Goal: Contribute content: Contribute content

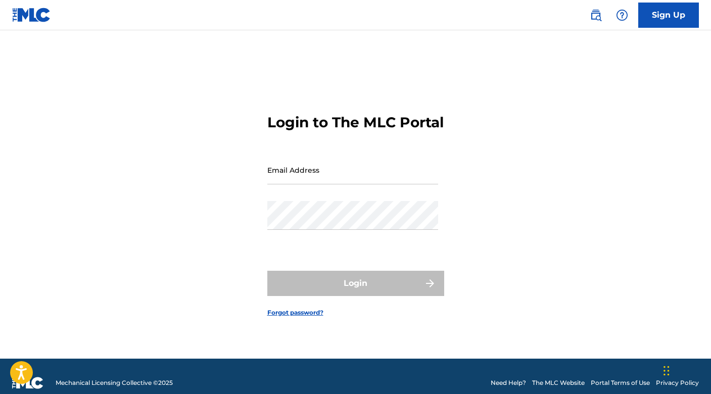
click at [319, 183] on input "Email Address" at bounding box center [352, 170] width 171 height 29
type input "[EMAIL_ADDRESS][DOMAIN_NAME]"
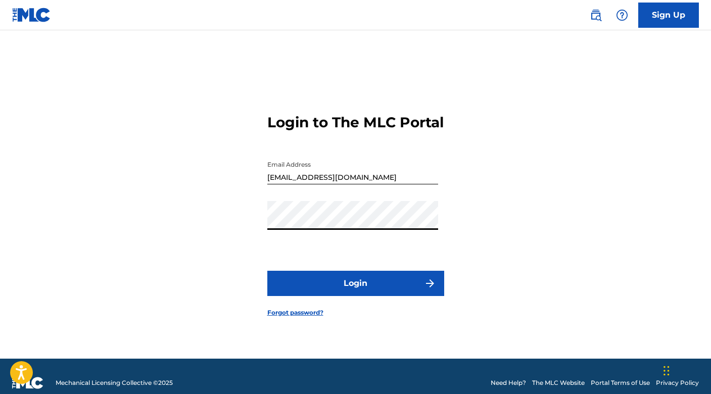
click at [341, 293] on button "Login" at bounding box center [355, 283] width 177 height 25
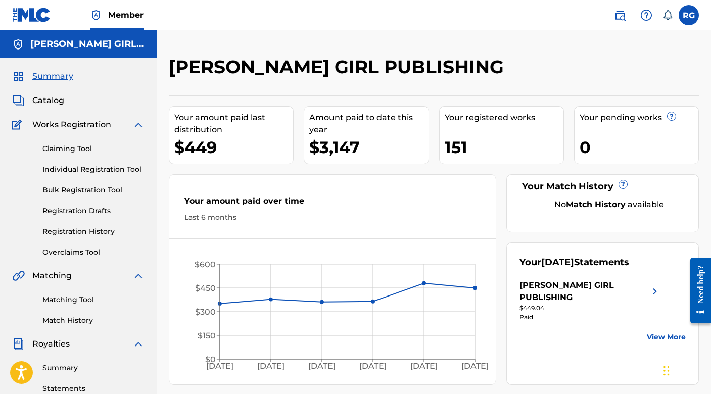
click at [39, 86] on div "Summary Catalog Works Registration Claiming Tool Individual Registration Tool B…" at bounding box center [78, 318] width 157 height 520
click at [46, 99] on span "Catalog" at bounding box center [48, 100] width 32 height 12
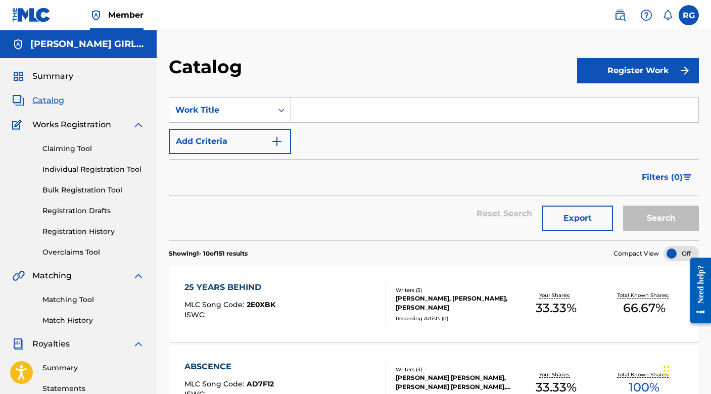
click at [311, 114] on input "Search Form" at bounding box center [494, 110] width 407 height 24
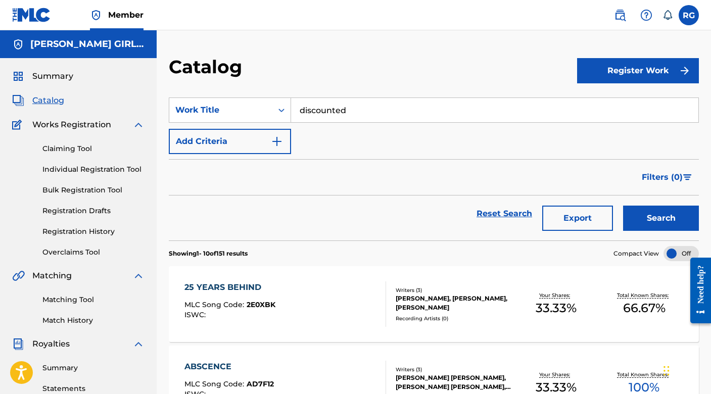
type input "discounted"
click at [623, 206] on button "Search" at bounding box center [661, 218] width 76 height 25
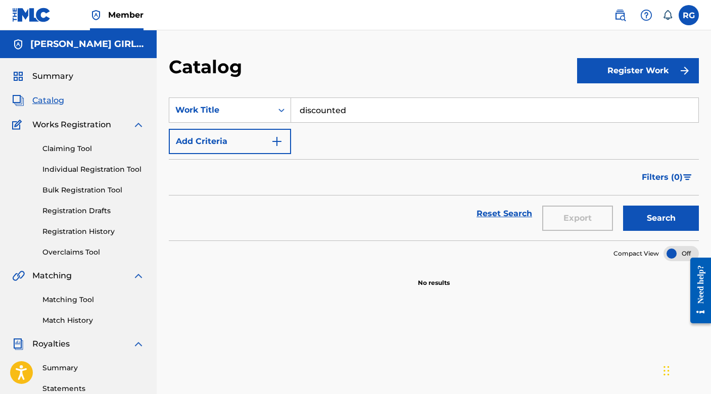
click at [636, 69] on button "Register Work" at bounding box center [638, 70] width 122 height 25
click at [617, 105] on link "Individual" at bounding box center [638, 103] width 122 height 24
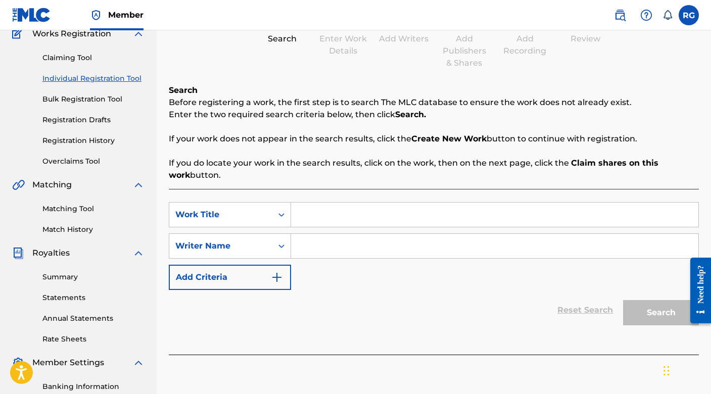
scroll to position [97, 0]
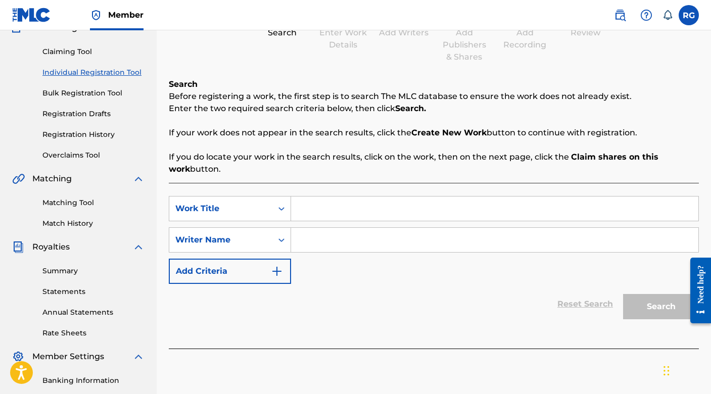
click at [379, 207] on input "Search Form" at bounding box center [494, 208] width 407 height 24
type input "Discounted"
click at [373, 249] on input "Search Form" at bounding box center [494, 240] width 407 height 24
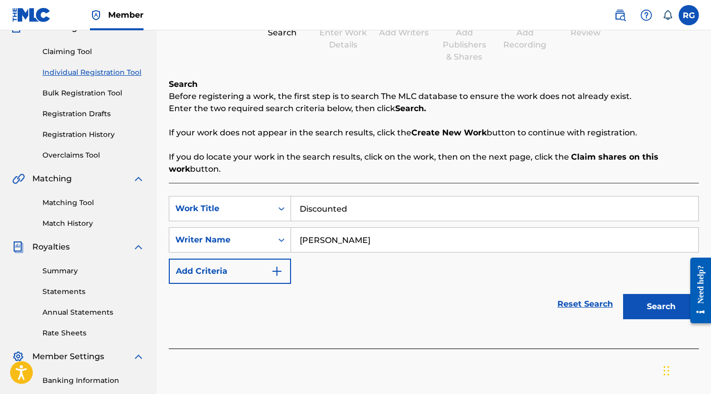
type input "[PERSON_NAME]"
click at [670, 311] on button "Search" at bounding box center [661, 306] width 76 height 25
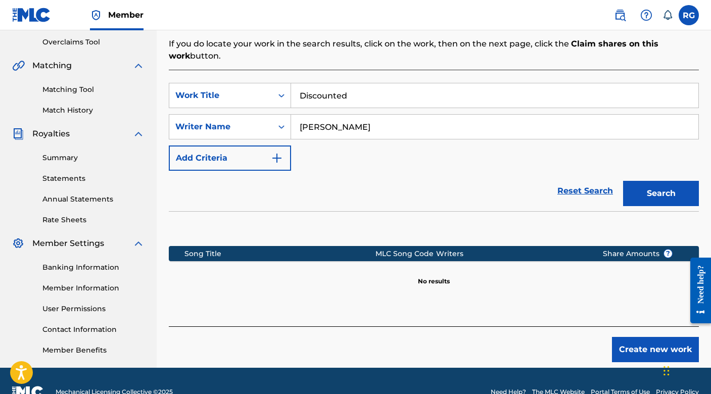
scroll to position [232, 0]
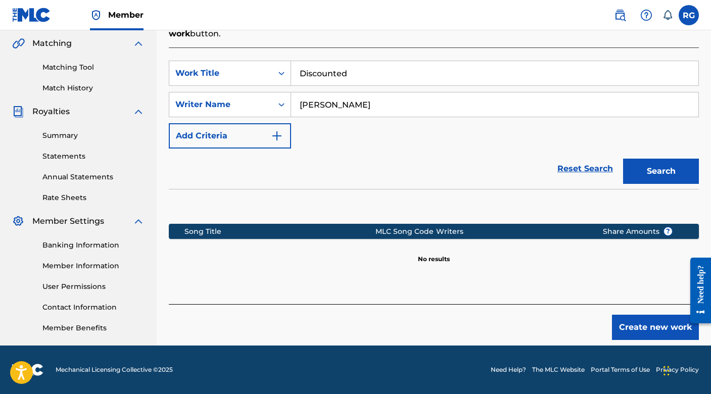
click at [656, 329] on button "Create new work" at bounding box center [655, 327] width 87 height 25
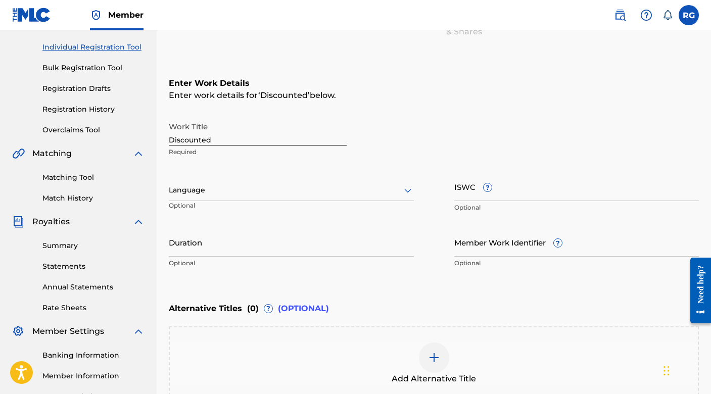
scroll to position [123, 0]
click at [407, 188] on icon at bounding box center [407, 190] width 12 height 12
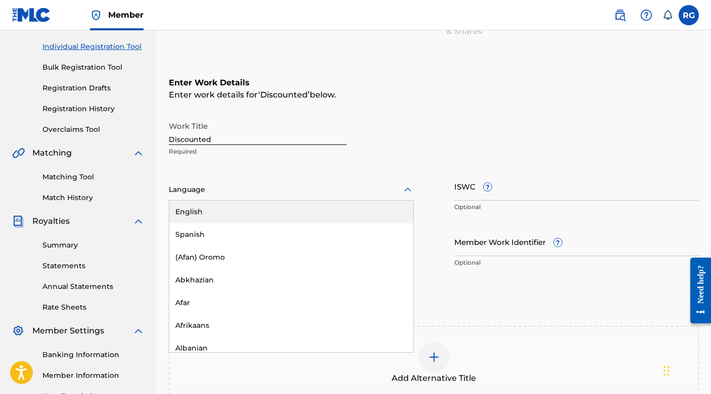
click at [322, 216] on div "English" at bounding box center [291, 211] width 244 height 23
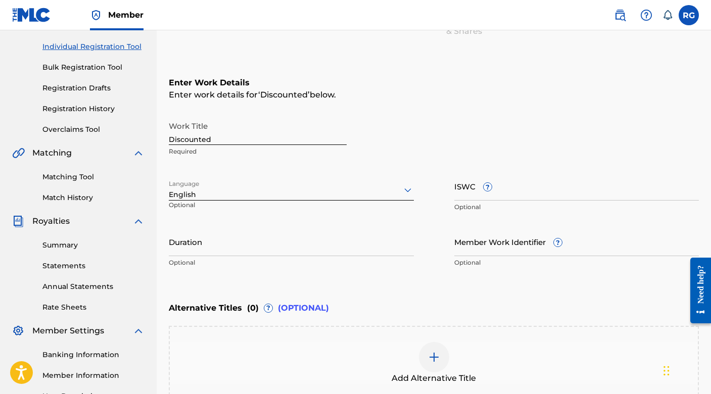
click at [197, 247] on input "Duration" at bounding box center [291, 241] width 245 height 29
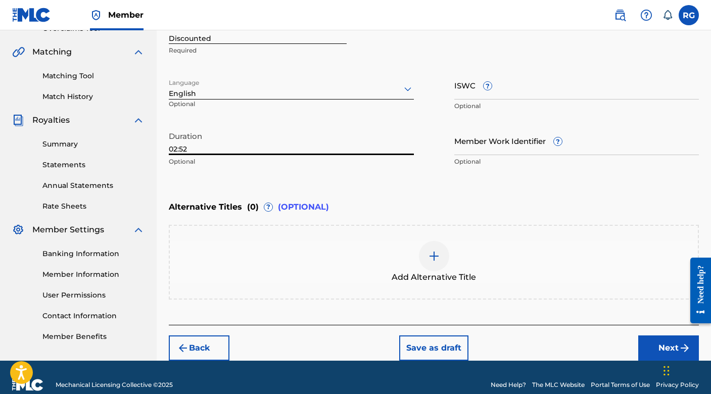
scroll to position [238, 0]
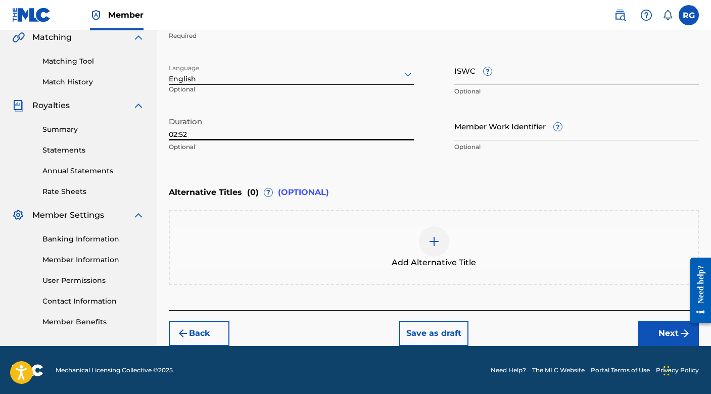
type input "02:52"
click at [646, 335] on button "Next" at bounding box center [668, 333] width 61 height 25
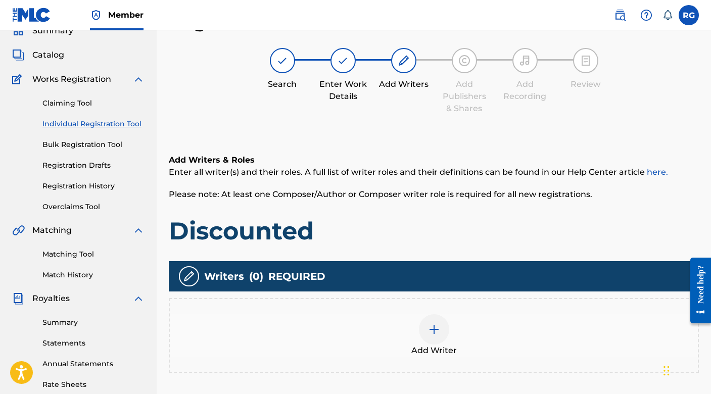
scroll to position [147, 0]
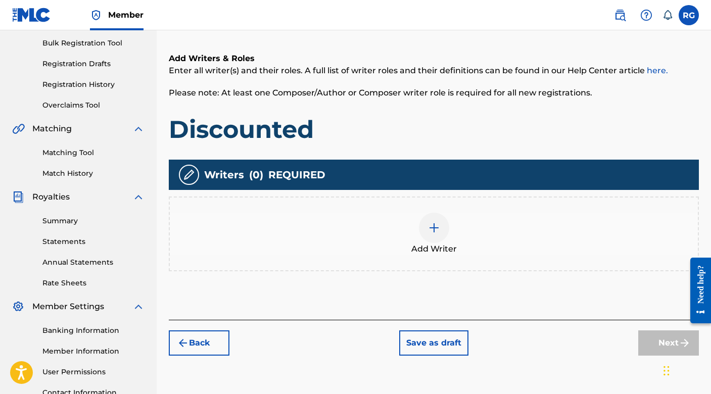
click at [439, 236] on div at bounding box center [434, 228] width 30 height 30
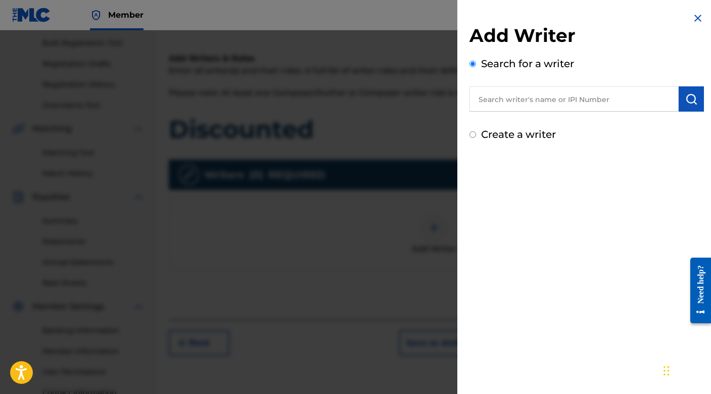
click at [550, 100] on input "text" at bounding box center [573, 98] width 209 height 25
type input "[PERSON_NAME]"
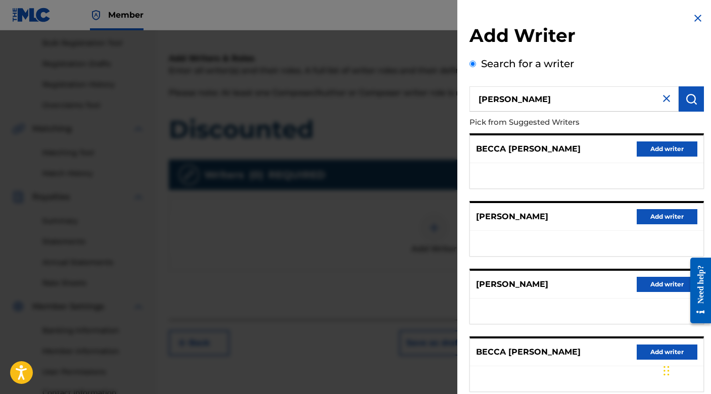
click at [669, 148] on button "Add writer" at bounding box center [666, 148] width 61 height 15
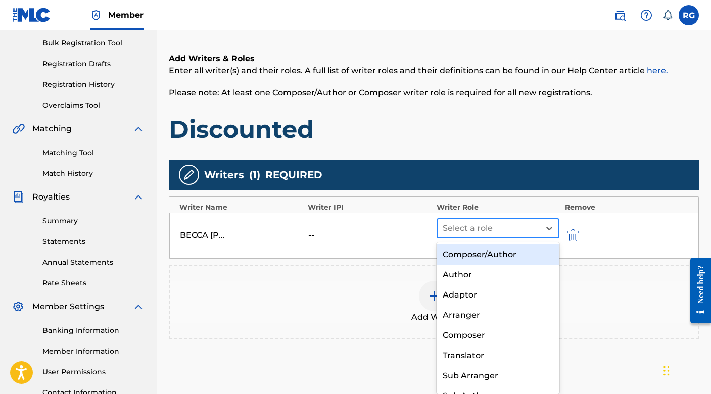
click at [485, 234] on div at bounding box center [488, 228] width 92 height 14
click at [480, 255] on div "Composer/Author" at bounding box center [497, 254] width 123 height 20
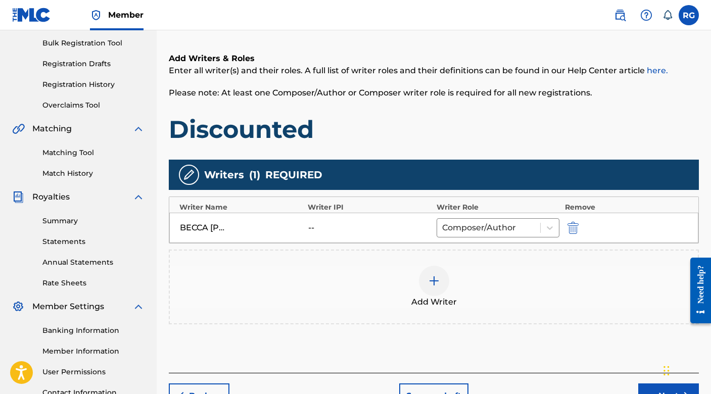
click at [433, 277] on img at bounding box center [434, 281] width 12 height 12
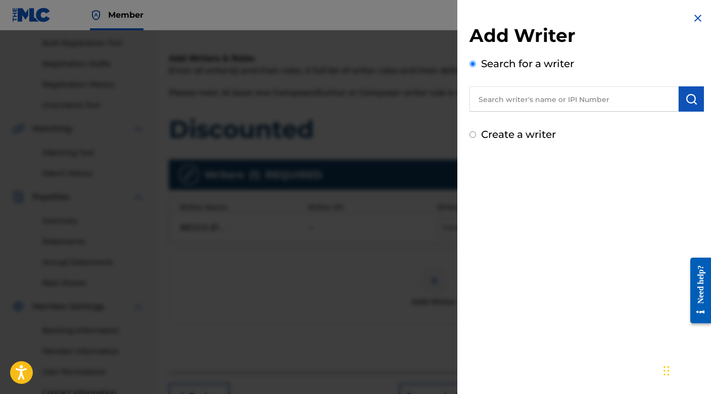
click at [563, 96] on input "text" at bounding box center [573, 98] width 209 height 25
type input "[PERSON_NAME] [PERSON_NAME]"
click at [689, 99] on img "submit" at bounding box center [691, 99] width 12 height 12
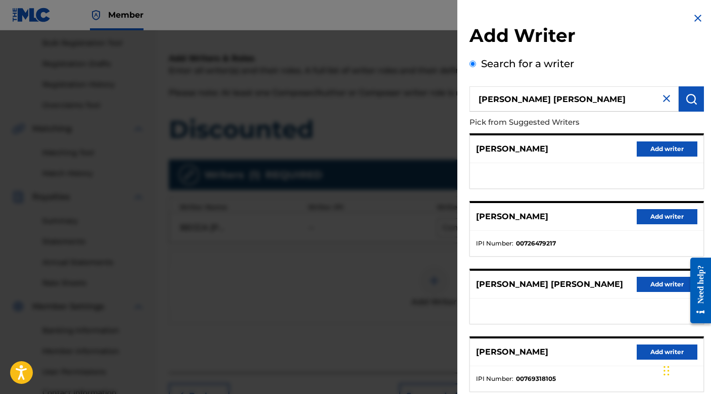
click at [654, 285] on button "Add writer" at bounding box center [666, 284] width 61 height 15
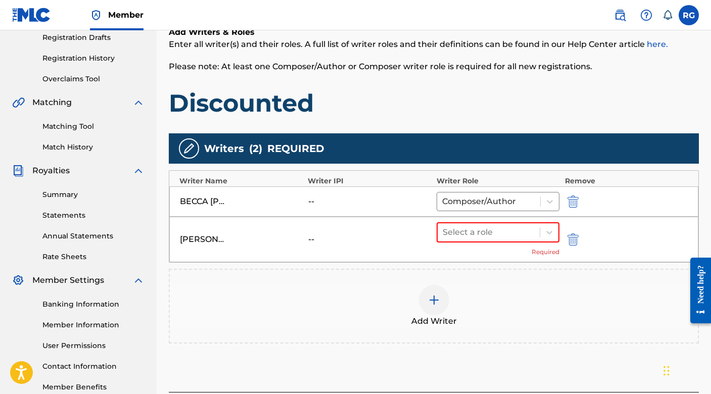
scroll to position [174, 0]
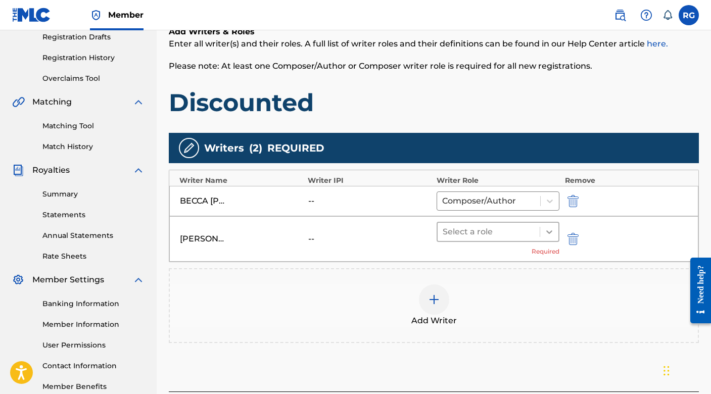
click at [544, 231] on icon at bounding box center [549, 232] width 10 height 10
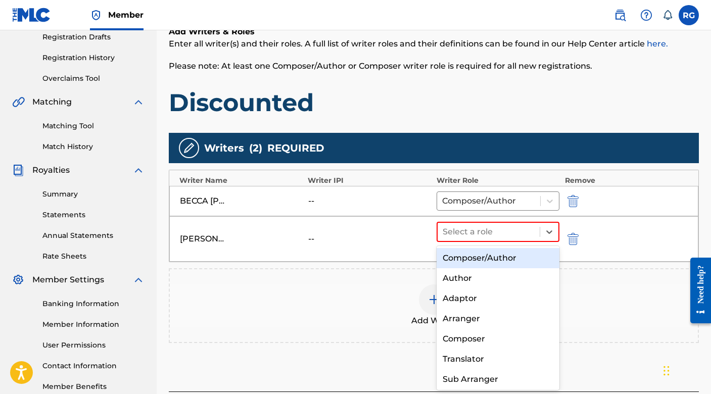
click at [507, 259] on div "Composer/Author" at bounding box center [497, 258] width 123 height 20
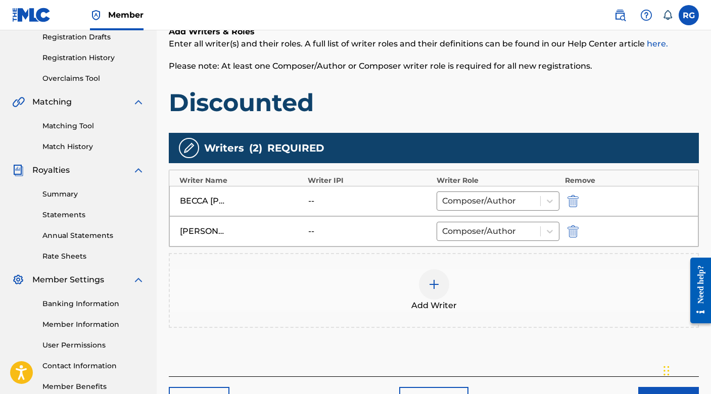
scroll to position [240, 0]
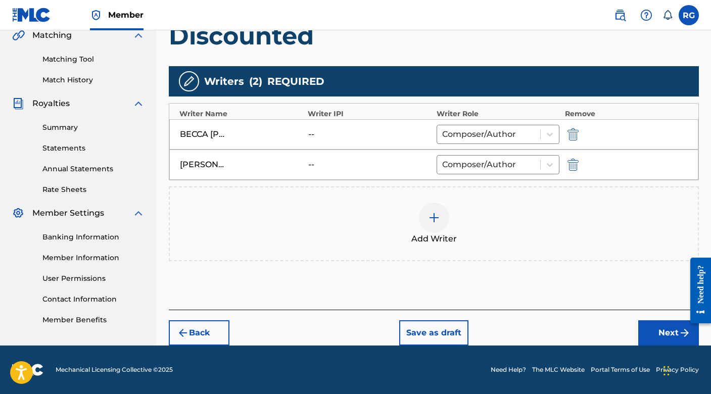
click at [654, 334] on button "Next" at bounding box center [668, 332] width 61 height 25
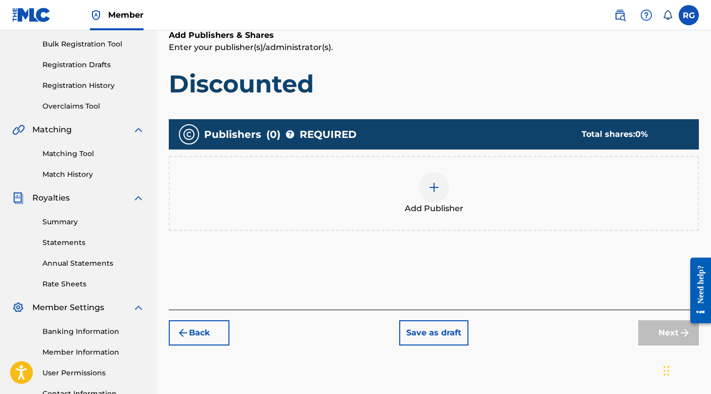
scroll to position [153, 0]
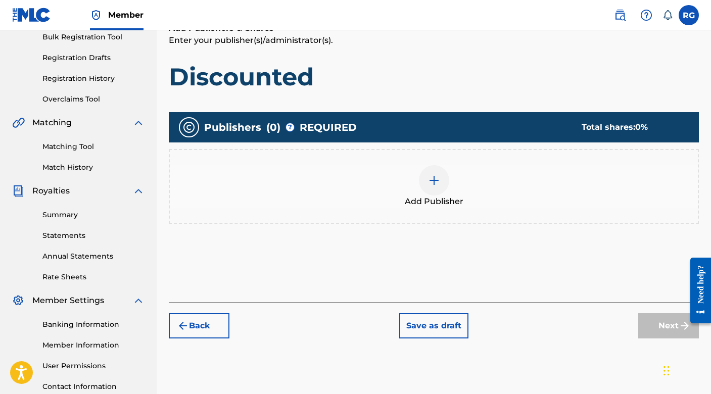
click at [431, 182] on img at bounding box center [434, 180] width 12 height 12
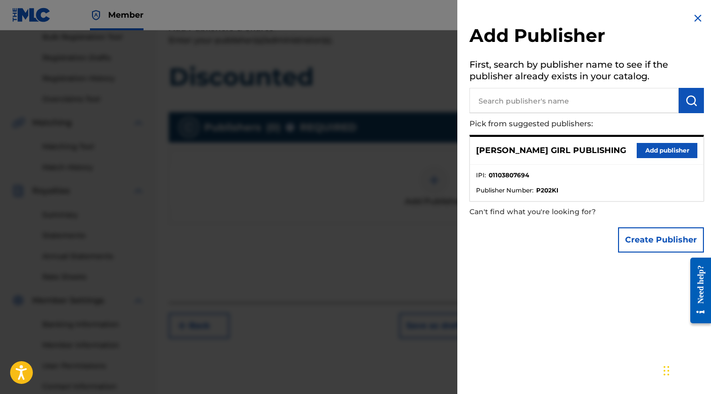
click at [538, 153] on p "[PERSON_NAME] GIRL PUBLISHING" at bounding box center [551, 150] width 150 height 12
click at [680, 147] on button "Add publisher" at bounding box center [666, 150] width 61 height 15
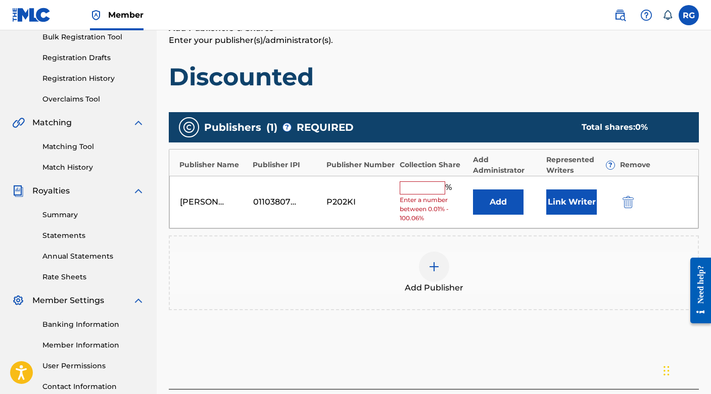
click at [408, 184] on input "text" at bounding box center [421, 187] width 45 height 13
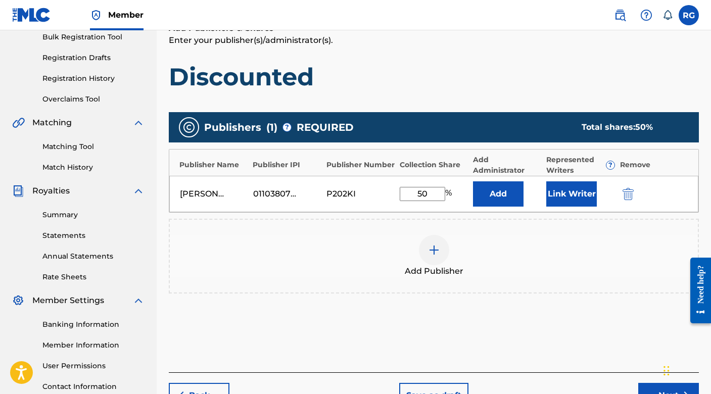
type input "50"
click at [554, 193] on button "Link Writer" at bounding box center [571, 193] width 50 height 25
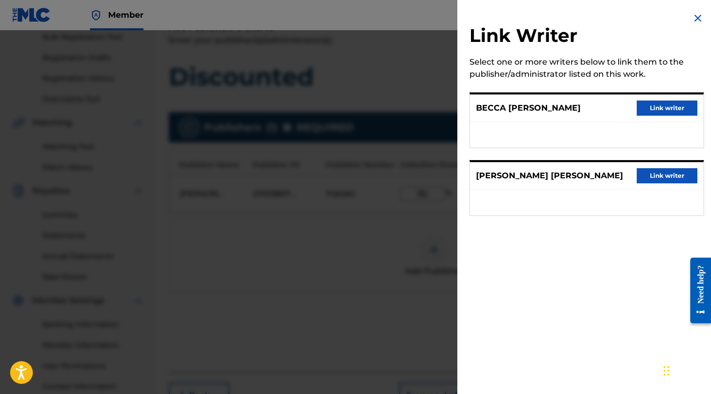
click at [649, 109] on button "Link writer" at bounding box center [666, 107] width 61 height 15
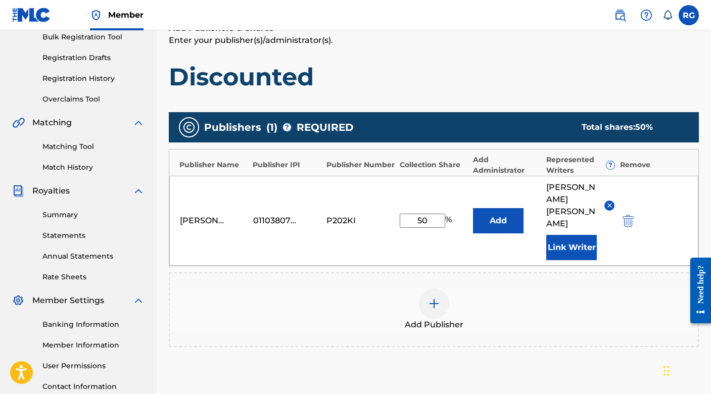
scroll to position [181, 0]
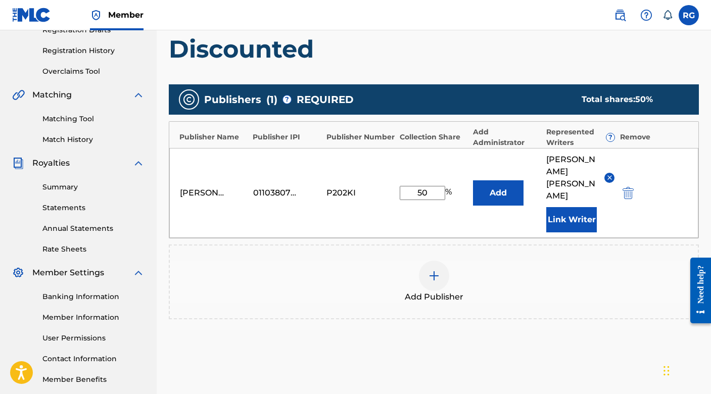
click at [431, 270] on img at bounding box center [434, 276] width 12 height 12
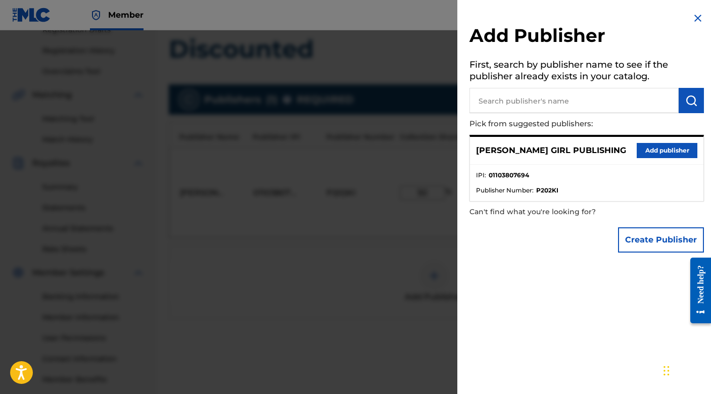
click at [531, 100] on input "text" at bounding box center [573, 100] width 209 height 25
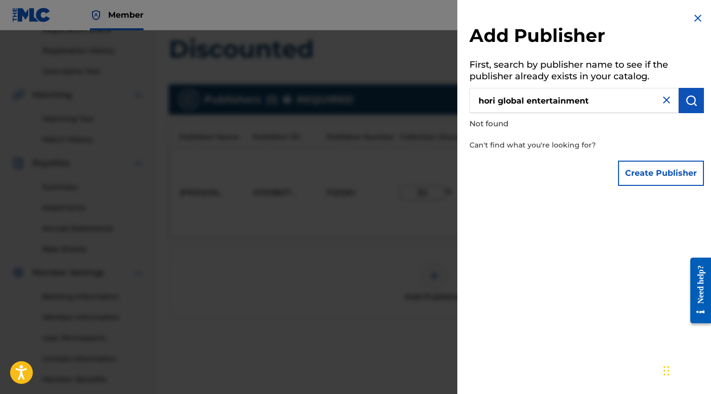
type input "hori global entertainment"
click at [699, 22] on img at bounding box center [697, 18] width 12 height 12
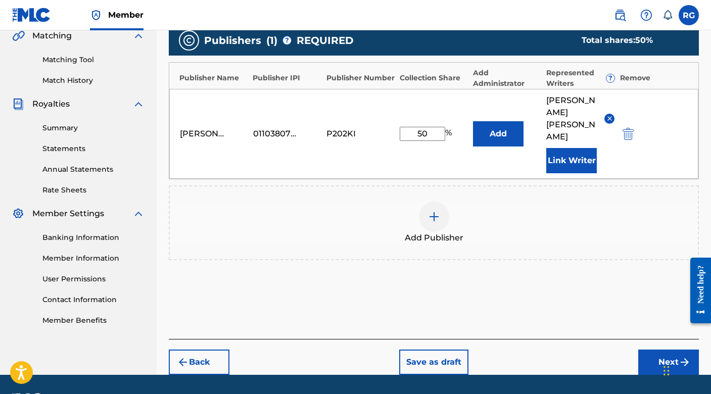
scroll to position [245, 0]
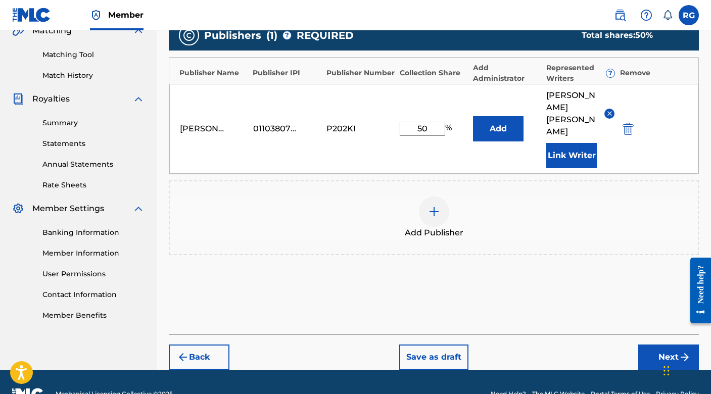
click at [655, 344] on button "Next" at bounding box center [668, 356] width 61 height 25
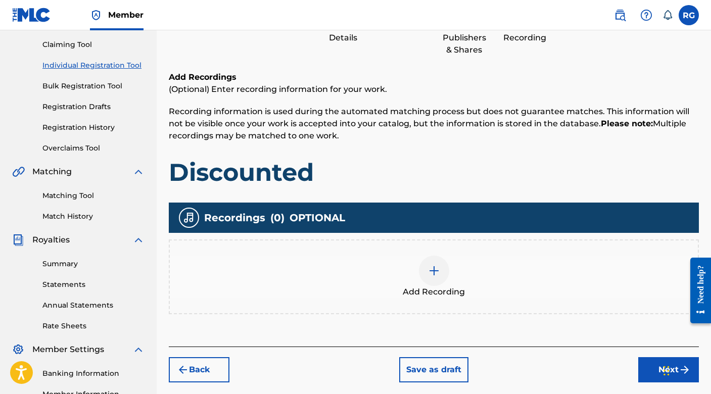
scroll to position [112, 0]
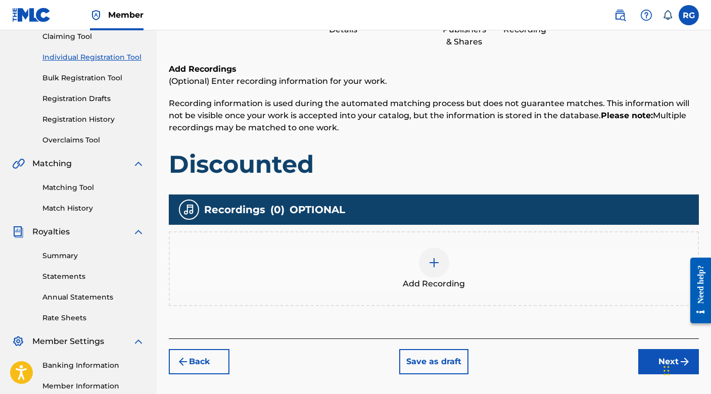
click at [438, 265] on img at bounding box center [434, 263] width 12 height 12
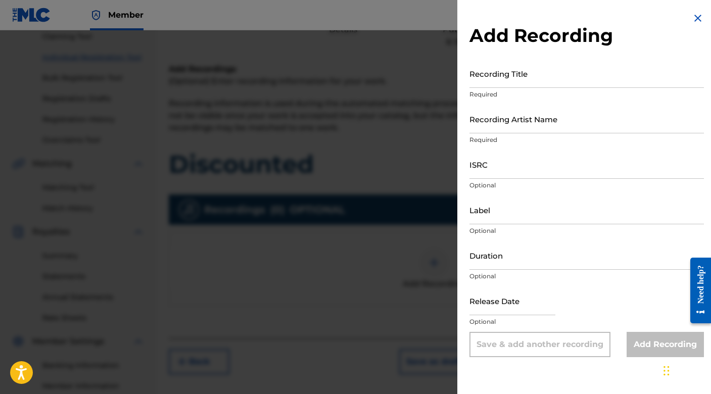
click at [512, 78] on input "Recording Title" at bounding box center [586, 73] width 234 height 29
type input "Discounted"
click at [555, 119] on input "Recording Artist Name" at bounding box center [586, 119] width 234 height 29
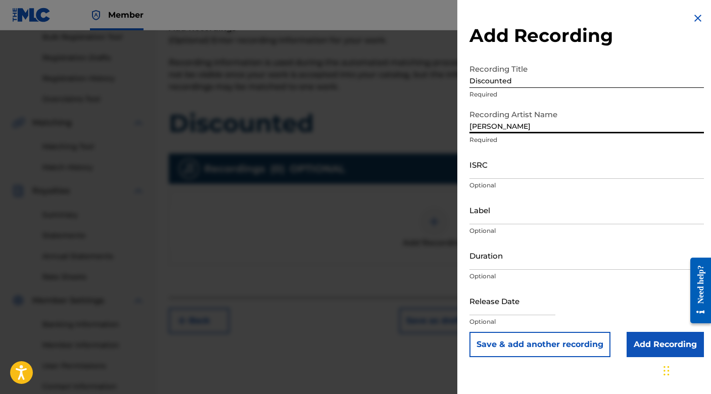
scroll to position [157, 0]
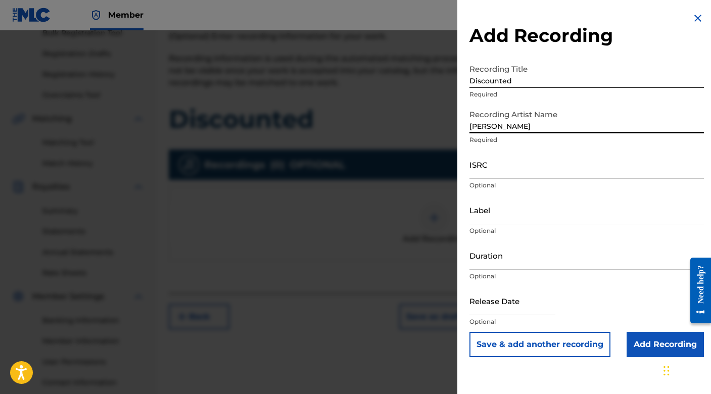
type input "[PERSON_NAME]"
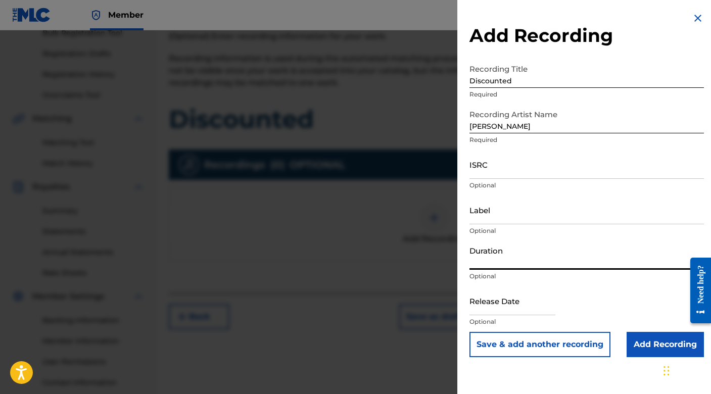
click at [510, 263] on input "Duration" at bounding box center [586, 255] width 234 height 29
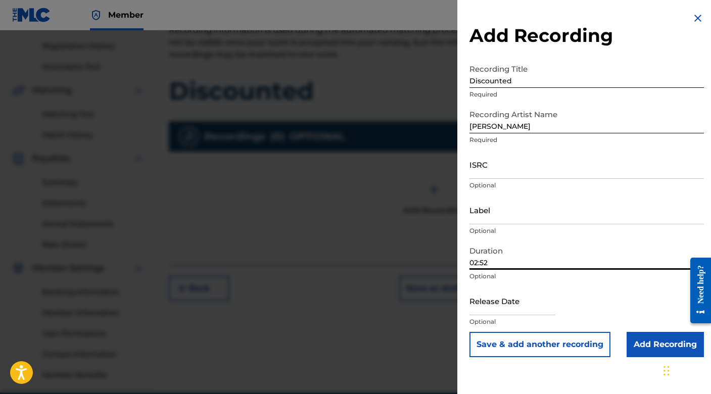
scroll to position [187, 0]
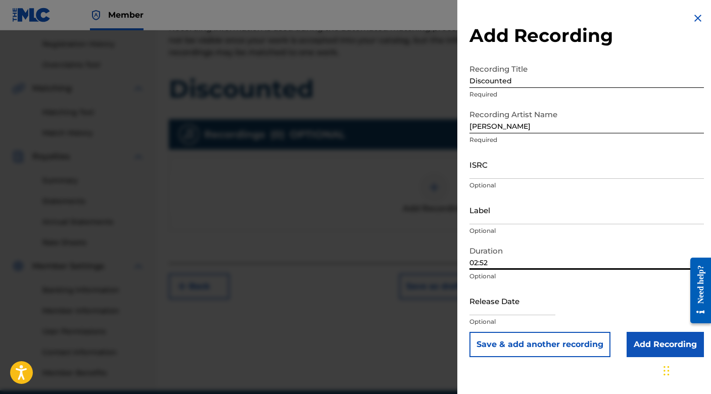
type input "02:52"
click at [507, 304] on input "text" at bounding box center [512, 300] width 86 height 29
select select "7"
select select "2025"
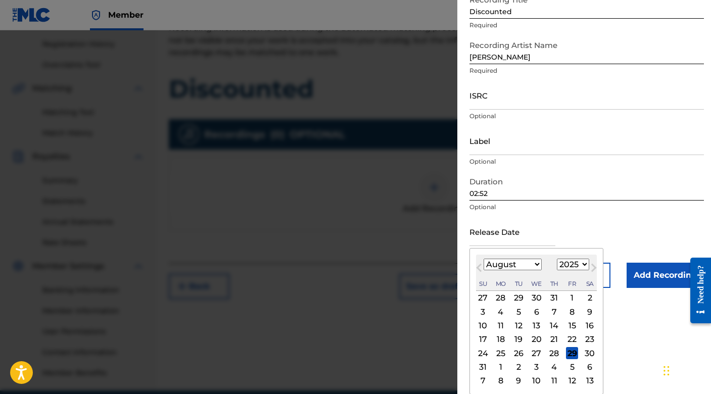
scroll to position [68, 0]
click at [574, 355] on div "29" at bounding box center [572, 354] width 12 height 12
type input "[DATE]"
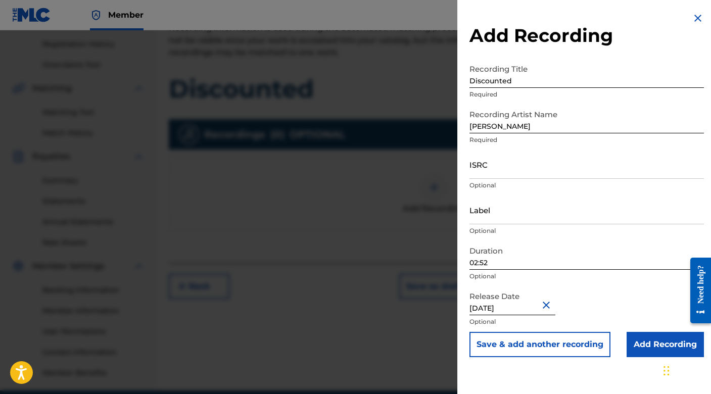
click at [651, 340] on input "Add Recording" at bounding box center [664, 344] width 77 height 25
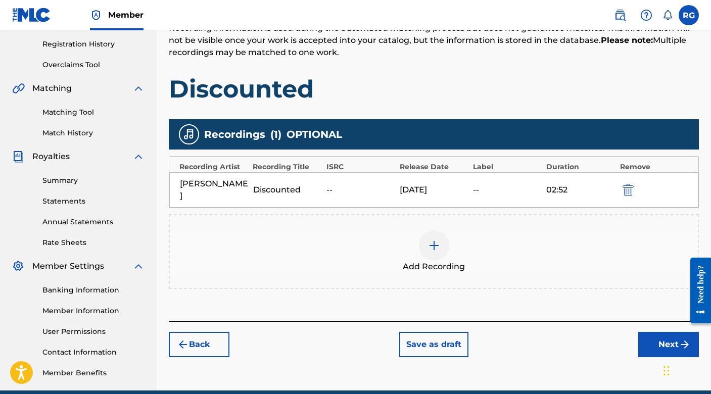
scroll to position [232, 0]
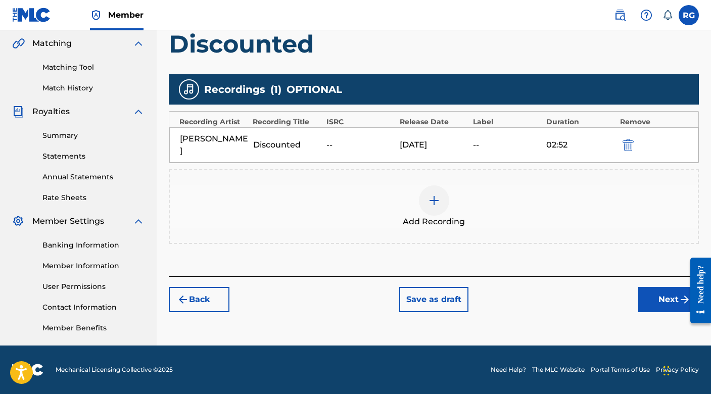
click at [661, 287] on button "Next" at bounding box center [668, 299] width 61 height 25
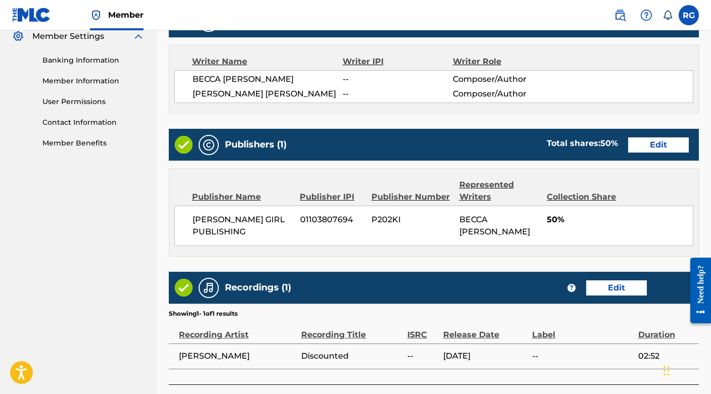
scroll to position [490, 0]
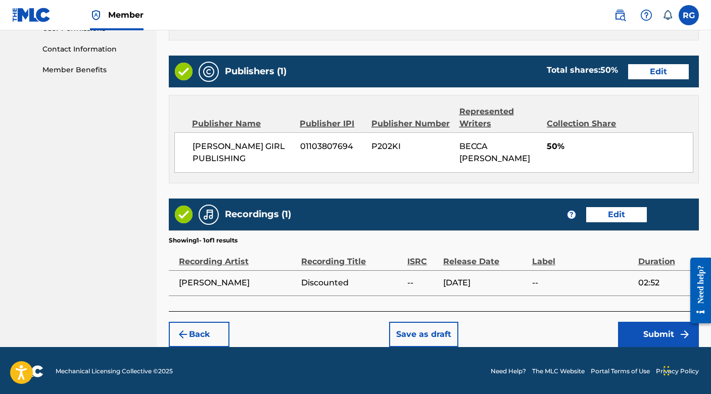
click at [665, 330] on button "Submit" at bounding box center [658, 334] width 81 height 25
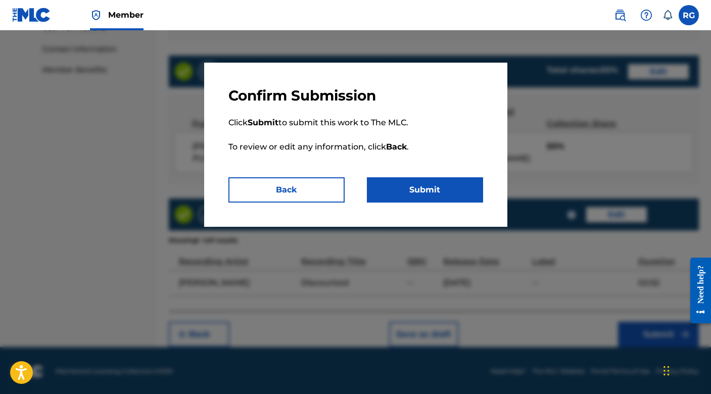
click at [419, 196] on button "Submit" at bounding box center [425, 189] width 116 height 25
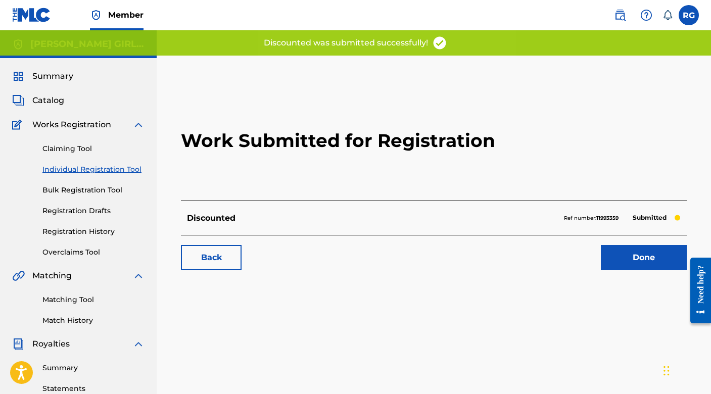
click at [623, 267] on link "Done" at bounding box center [643, 257] width 86 height 25
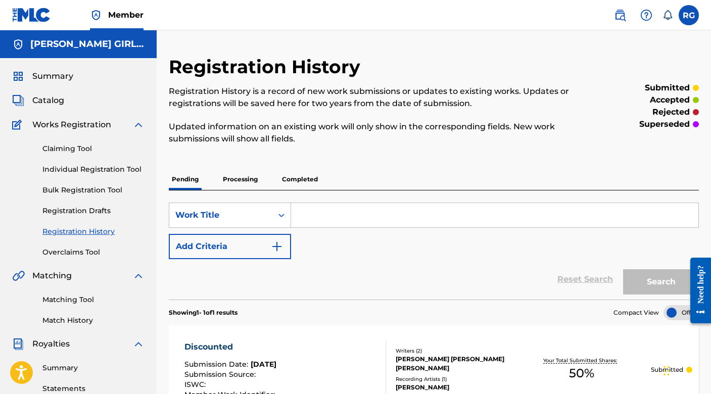
click at [68, 148] on link "Claiming Tool" at bounding box center [93, 148] width 102 height 11
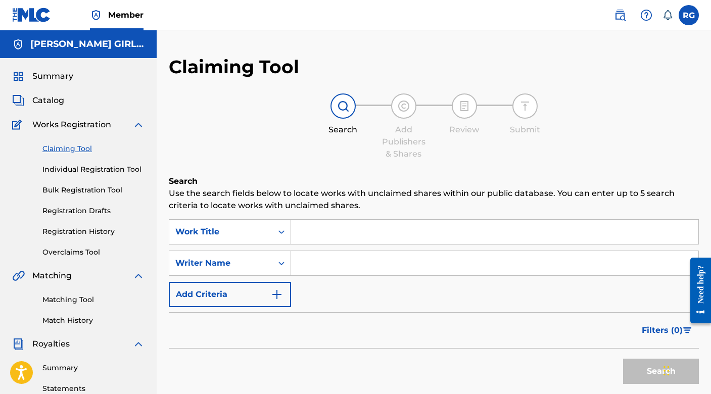
click at [338, 264] on input "Search Form" at bounding box center [494, 263] width 407 height 24
type input "[PERSON_NAME]"
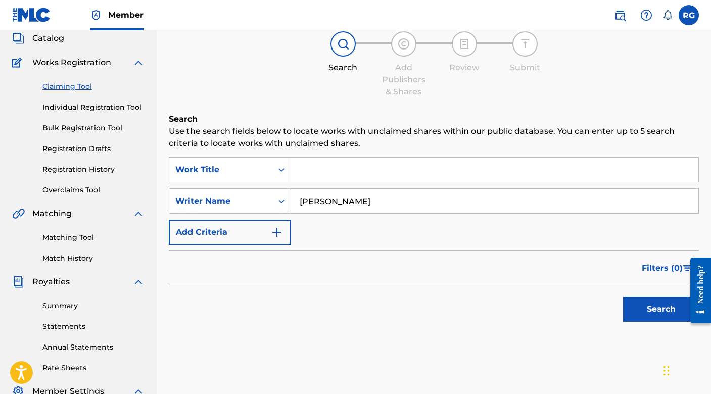
scroll to position [64, 0]
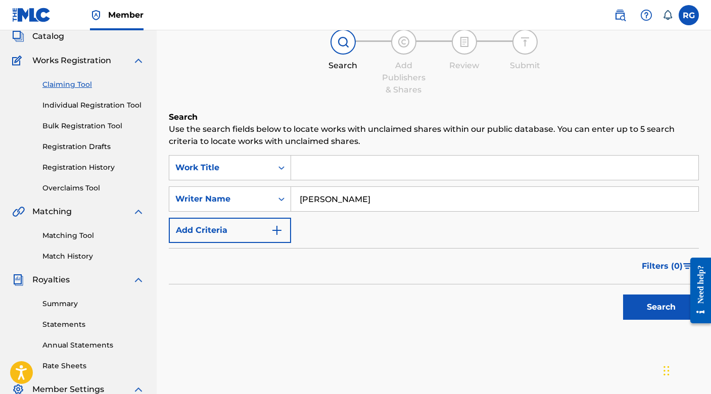
click at [649, 306] on button "Search" at bounding box center [661, 306] width 76 height 25
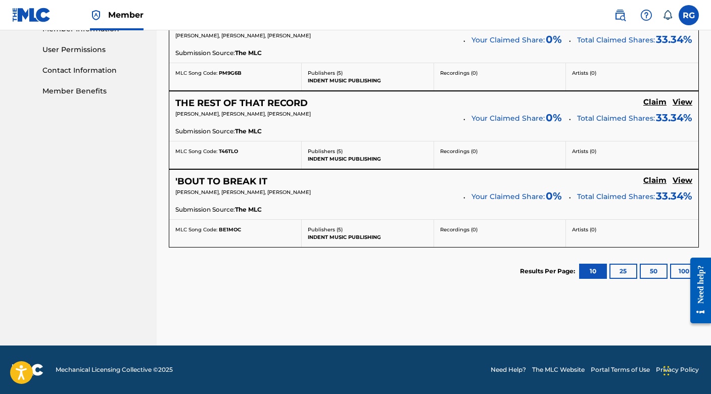
scroll to position [0, 0]
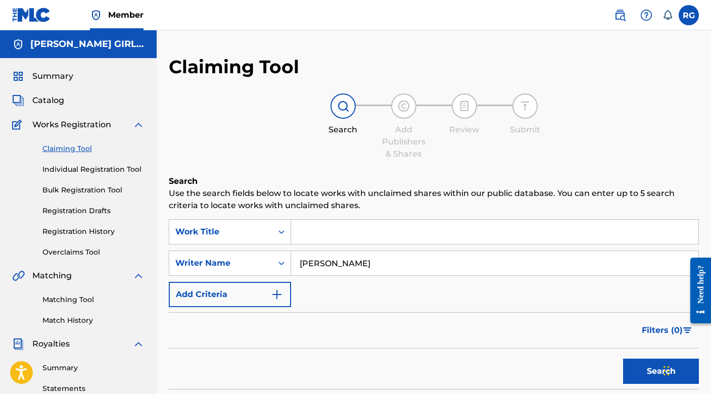
click at [684, 18] on label at bounding box center [688, 15] width 20 height 20
click at [688, 15] on input "RG [PERSON_NAME] [EMAIL_ADDRESS][DOMAIN_NAME] Notification Preferences Profile …" at bounding box center [688, 15] width 0 height 0
click at [594, 142] on p "Log out" at bounding box center [591, 142] width 24 height 9
click at [688, 15] on input "RG [PERSON_NAME] [EMAIL_ADDRESS][DOMAIN_NAME] Notification Preferences Profile …" at bounding box center [688, 15] width 0 height 0
